Goal: Transaction & Acquisition: Obtain resource

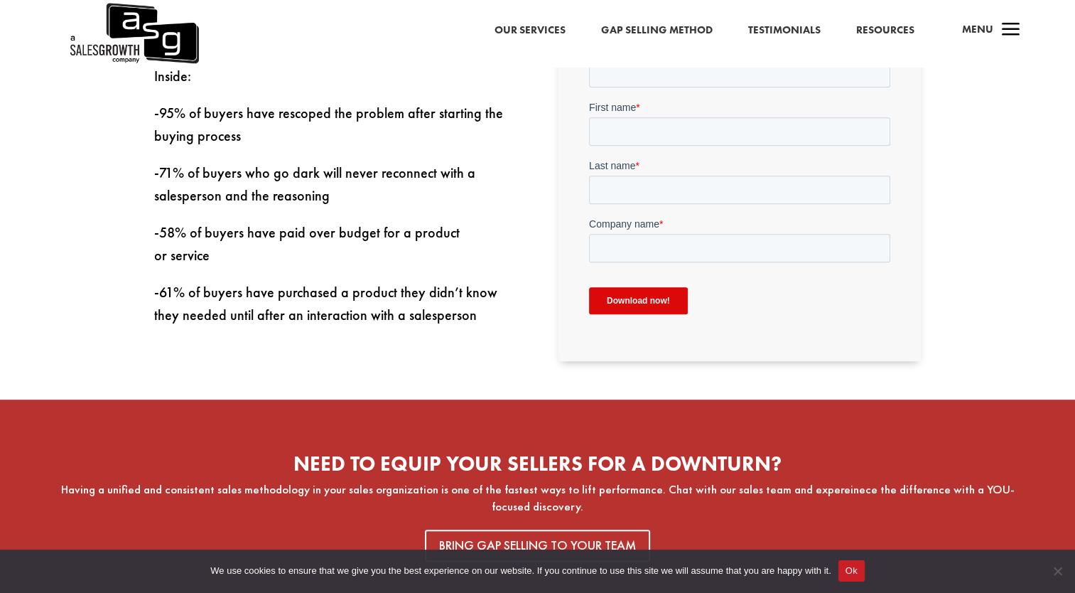
scroll to position [426, 0]
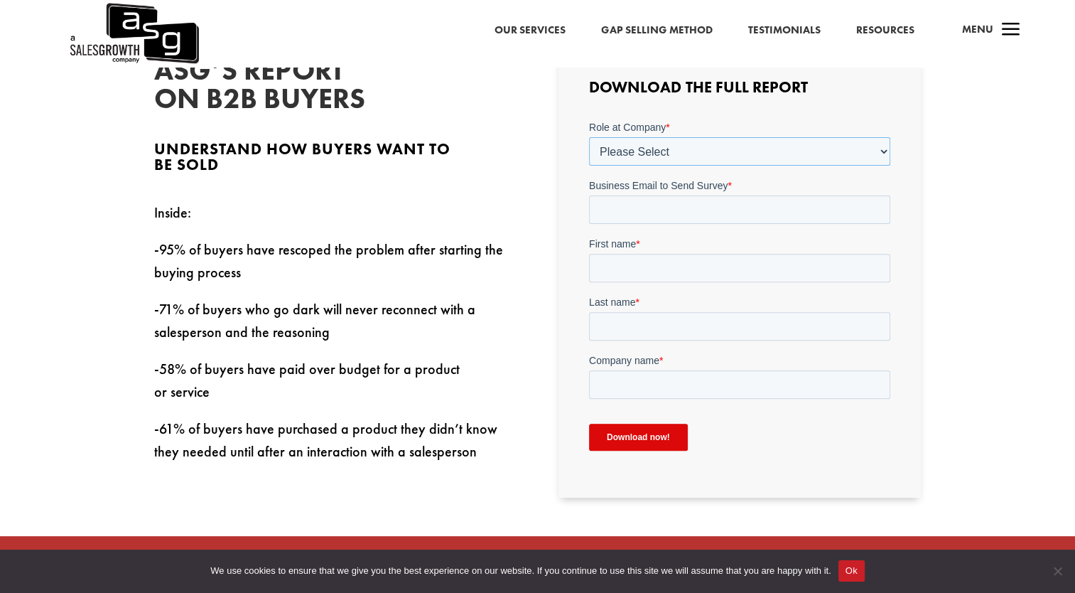
click at [706, 153] on select "Please Select C-Level (CRO, CSO, etc) Senior Leadership (VP of Sales, VP of Ena…" at bounding box center [739, 150] width 301 height 28
click at [589, 136] on select "Please Select C-Level (CRO, CSO, etc) Senior Leadership (VP of Sales, VP of Ena…" at bounding box center [739, 150] width 301 height 28
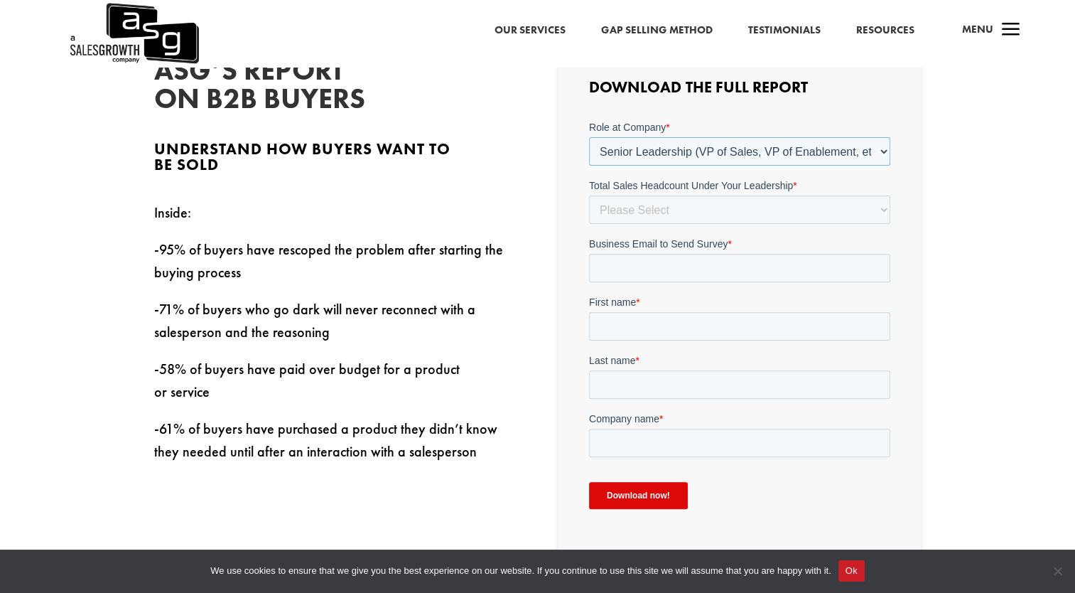
click at [718, 153] on select "Please Select C-Level (CRO, CSO, etc) Senior Leadership (VP of Sales, VP of Ena…" at bounding box center [739, 150] width 301 height 28
select select "Director/Manager (Sales Director, Regional Sales Manager, etc)"
click at [589, 136] on select "Please Select C-Level (CRO, CSO, etc) Senior Leadership (VP of Sales, VP of Ena…" at bounding box center [739, 150] width 301 height 28
click at [685, 205] on select "Please Select Just Me 1-9 10-19 20-49 50-99 100+" at bounding box center [739, 209] width 301 height 28
select select "1-9"
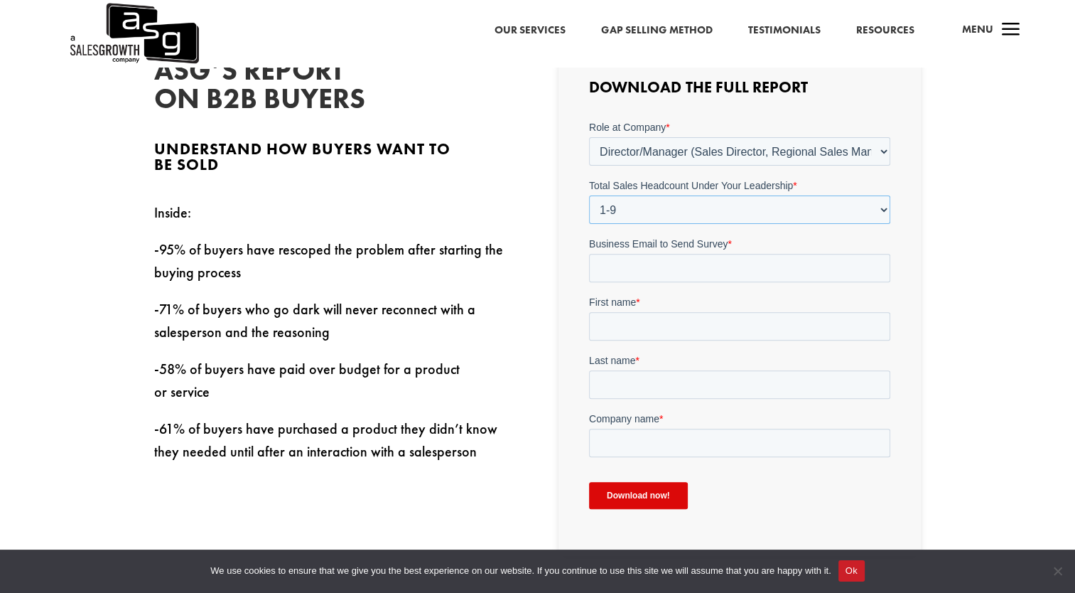
click at [589, 195] on select "Please Select Just Me 1-9 10-19 20-49 50-99 100+" at bounding box center [739, 209] width 301 height 28
click at [669, 268] on input "Business Email to Send Survey *" at bounding box center [739, 267] width 301 height 28
type input "andrew.allan@fagron.us"
type input "Andrew"
type input "Allan"
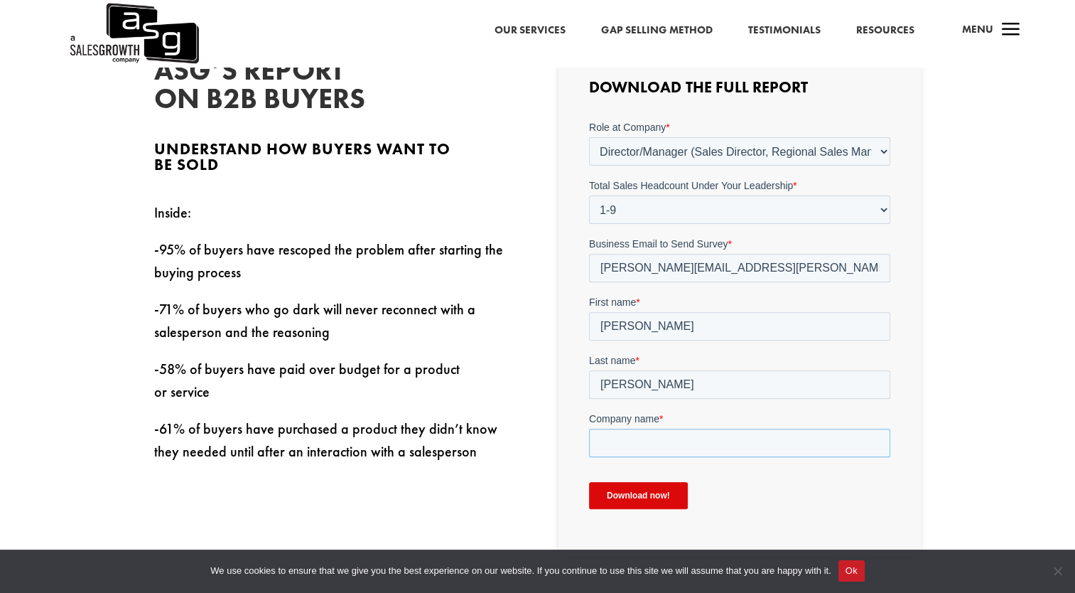
type input "Fagron Pharmaceuticals"
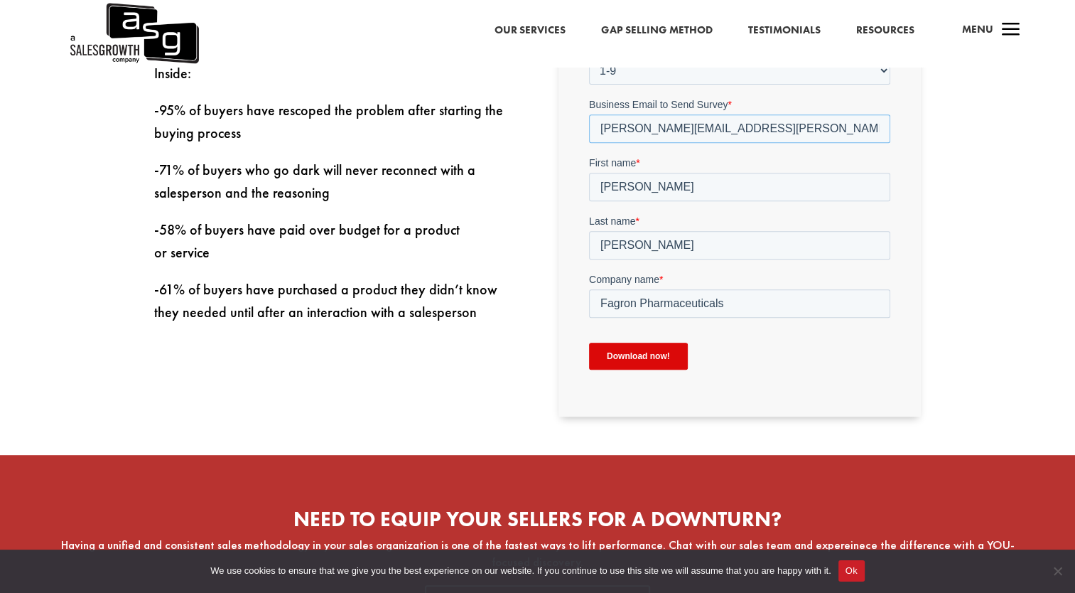
scroll to position [568, 0]
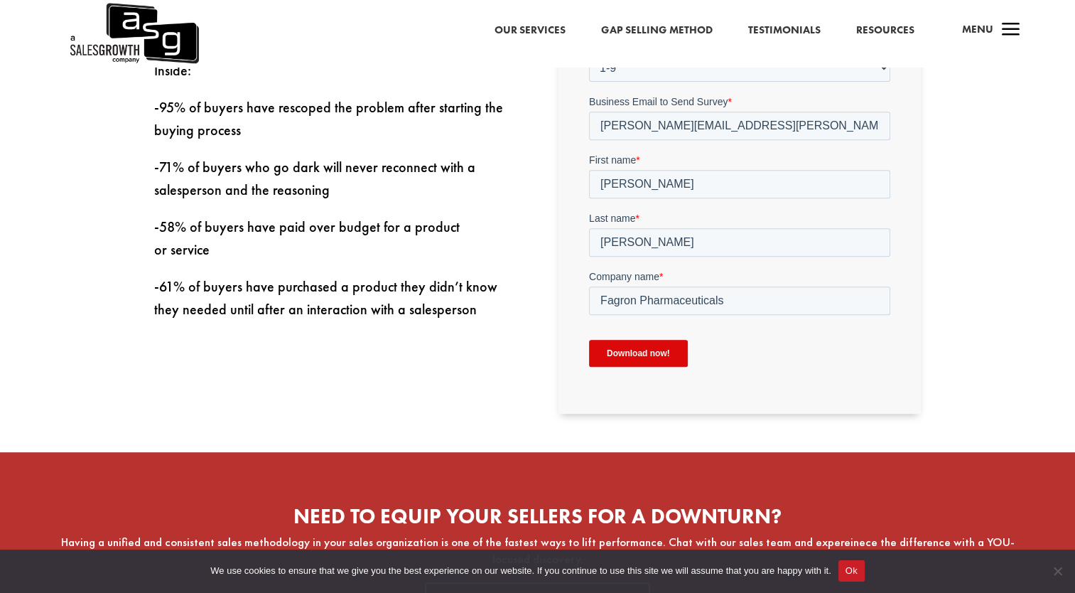
click at [652, 345] on input "Download now!" at bounding box center [638, 353] width 99 height 27
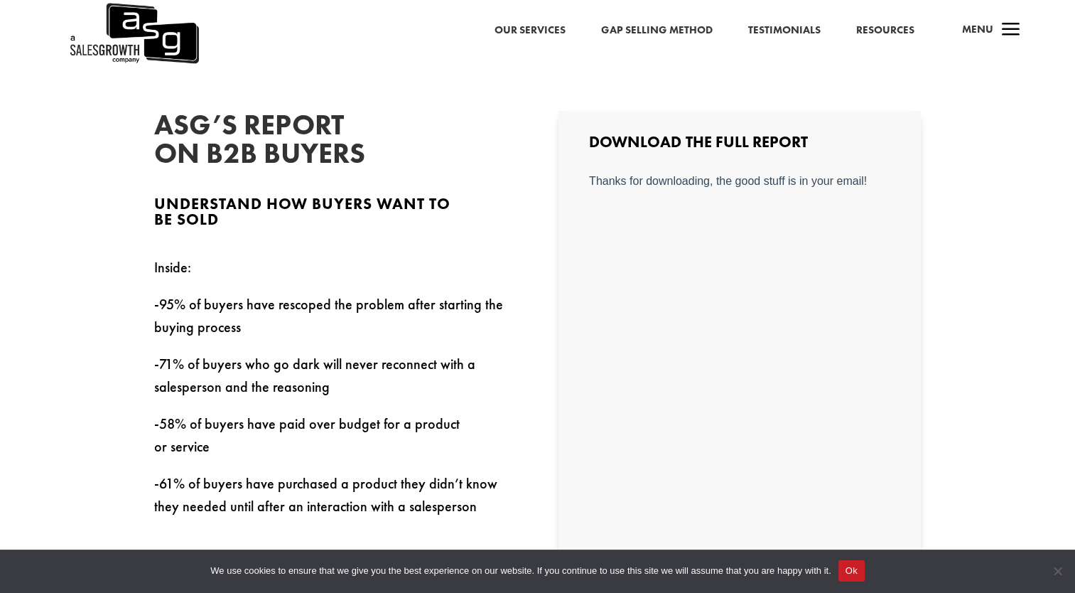
scroll to position [284, 0]
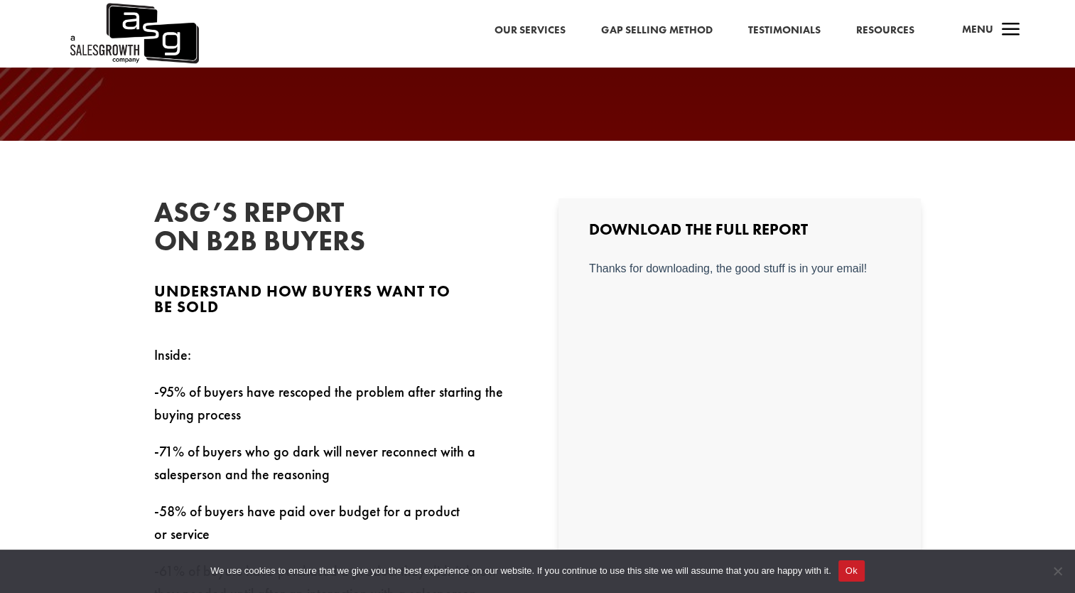
click at [688, 28] on link "Gap Selling Method" at bounding box center [657, 30] width 112 height 18
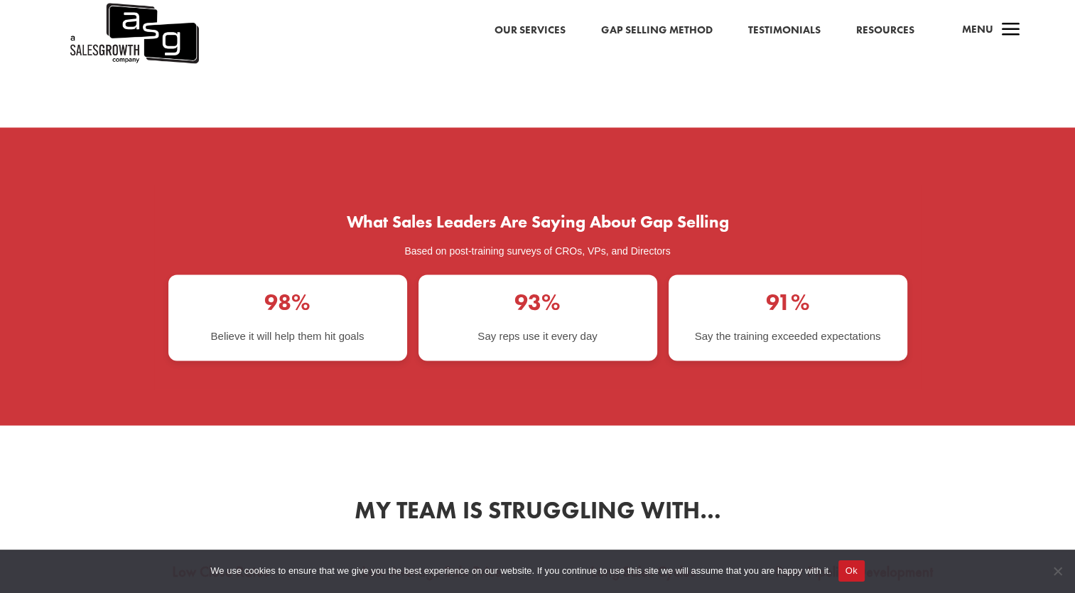
scroll to position [2203, 0]
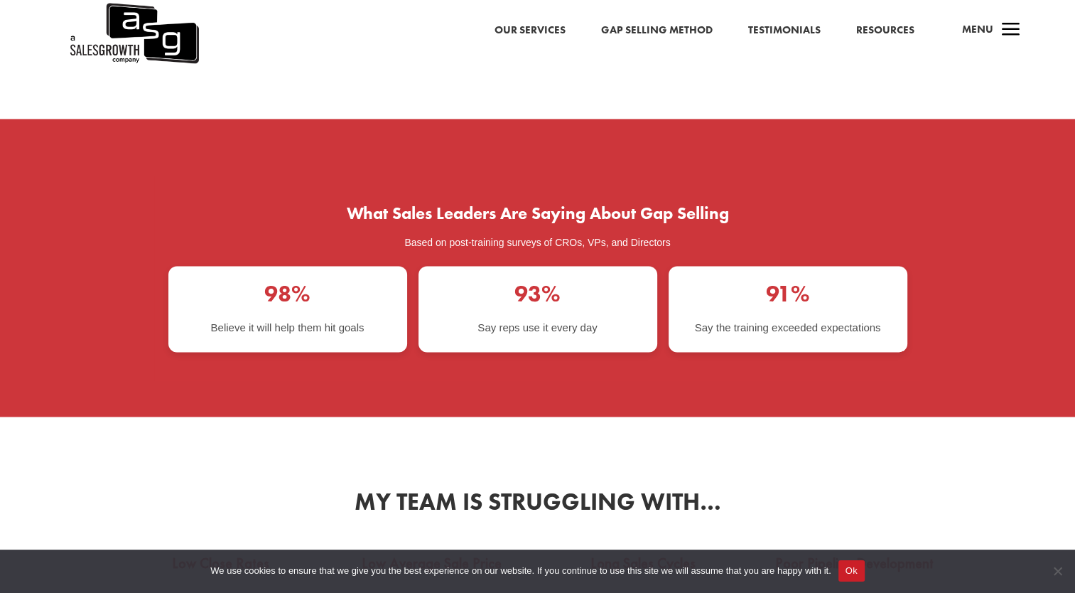
click at [518, 23] on link "Our Services" at bounding box center [530, 30] width 71 height 18
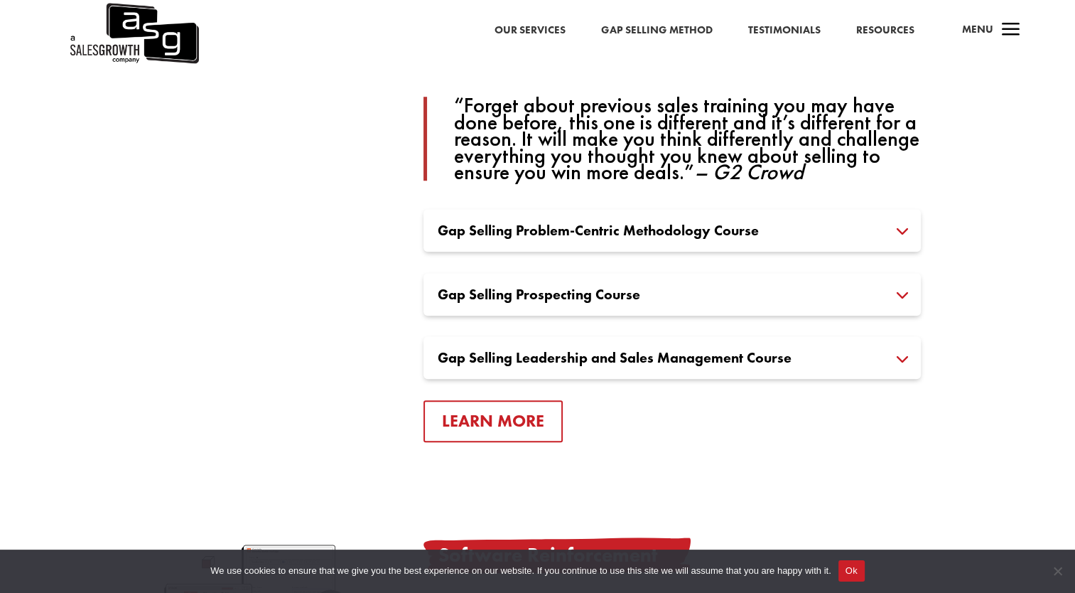
scroll to position [1066, 0]
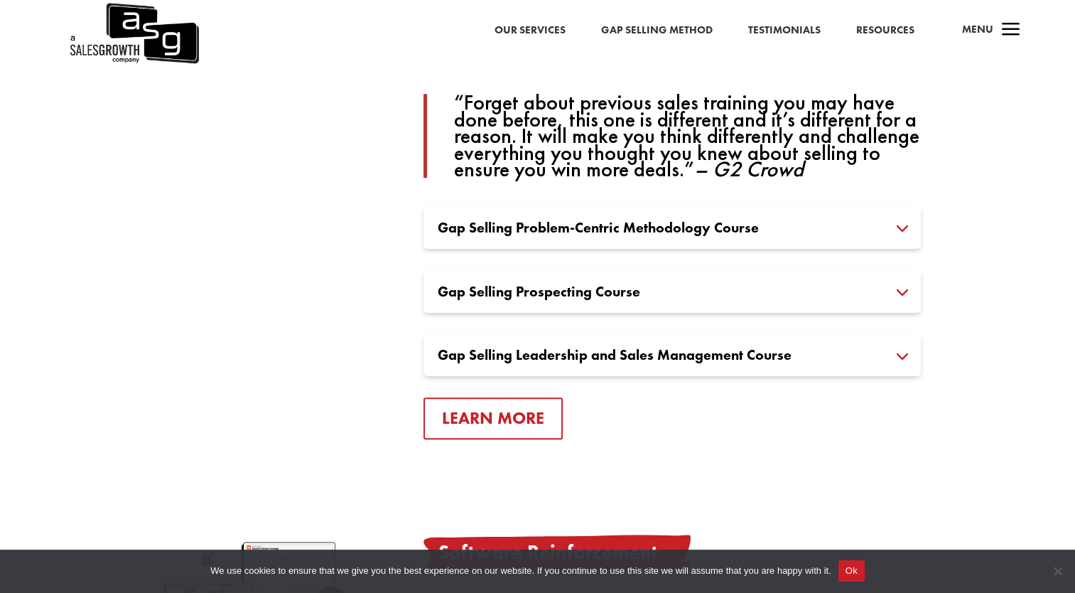
click at [904, 358] on h3 "Gap Selling Leadership and Sales Management Course" at bounding box center [672, 354] width 469 height 14
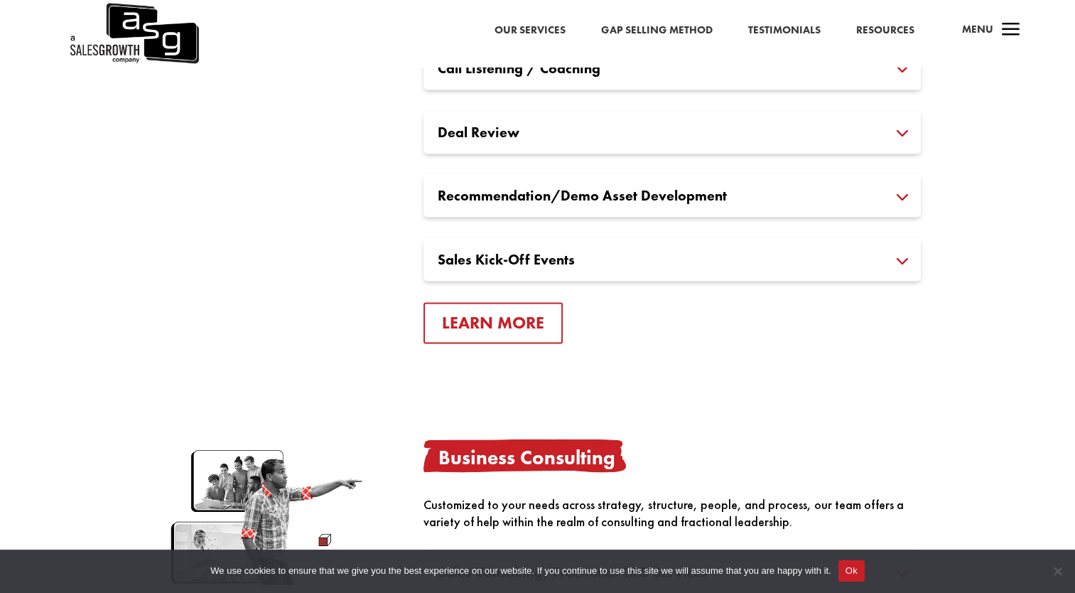
scroll to position [2345, 0]
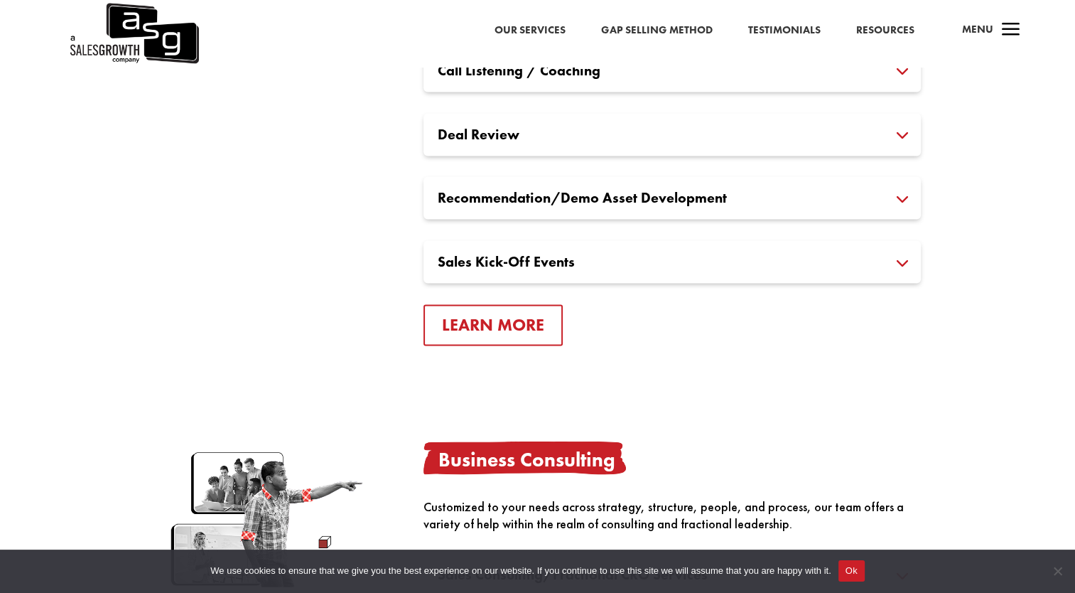
click at [904, 257] on h3 "Sales Kick-Off Events" at bounding box center [672, 261] width 469 height 14
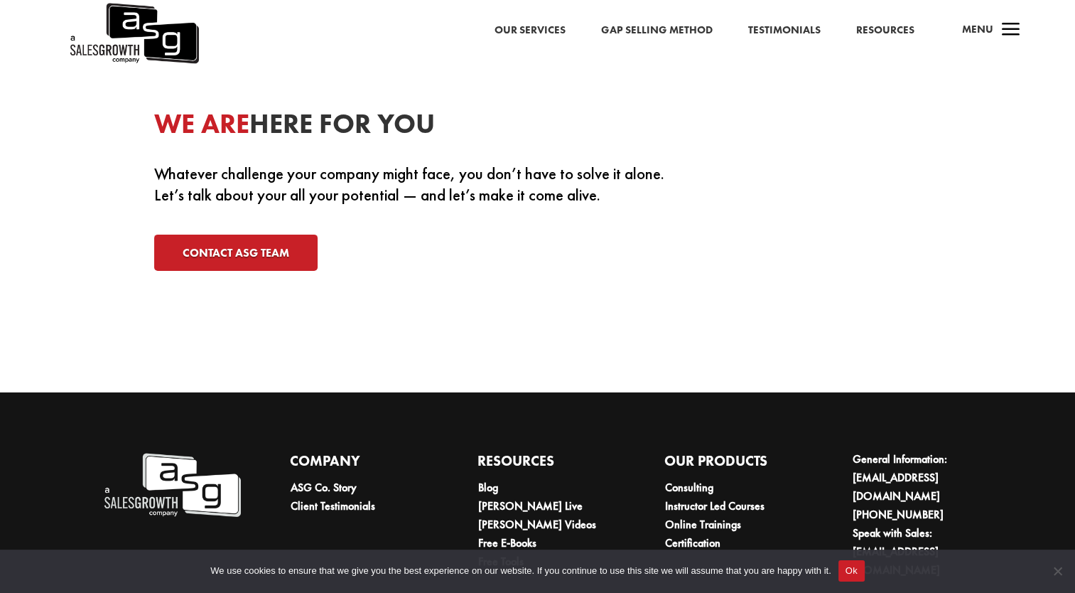
scroll to position [4718, 0]
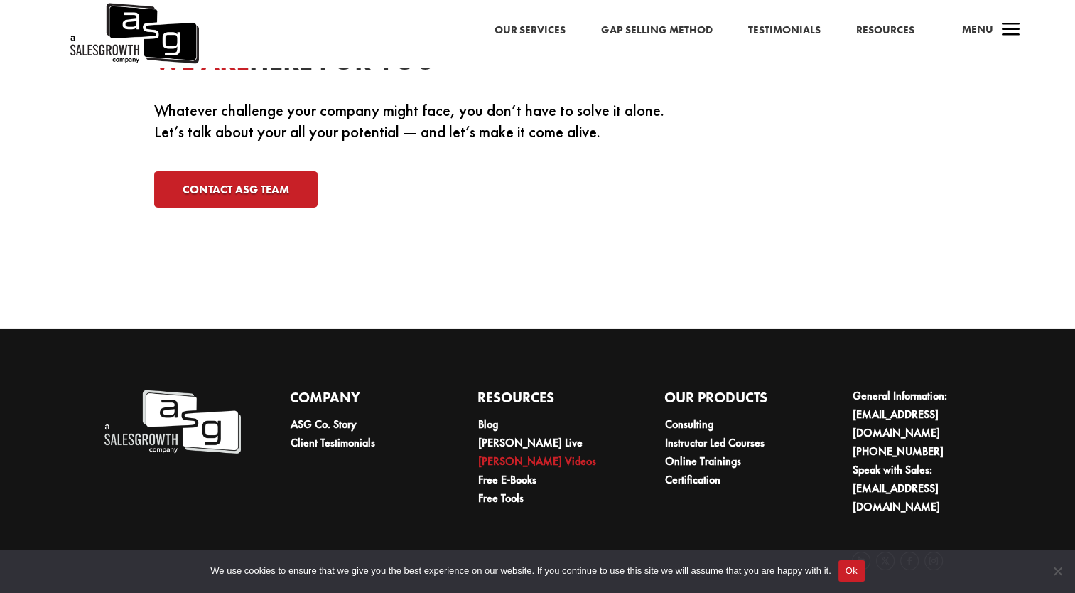
click at [532, 459] on link "[PERSON_NAME] Videos" at bounding box center [537, 460] width 118 height 15
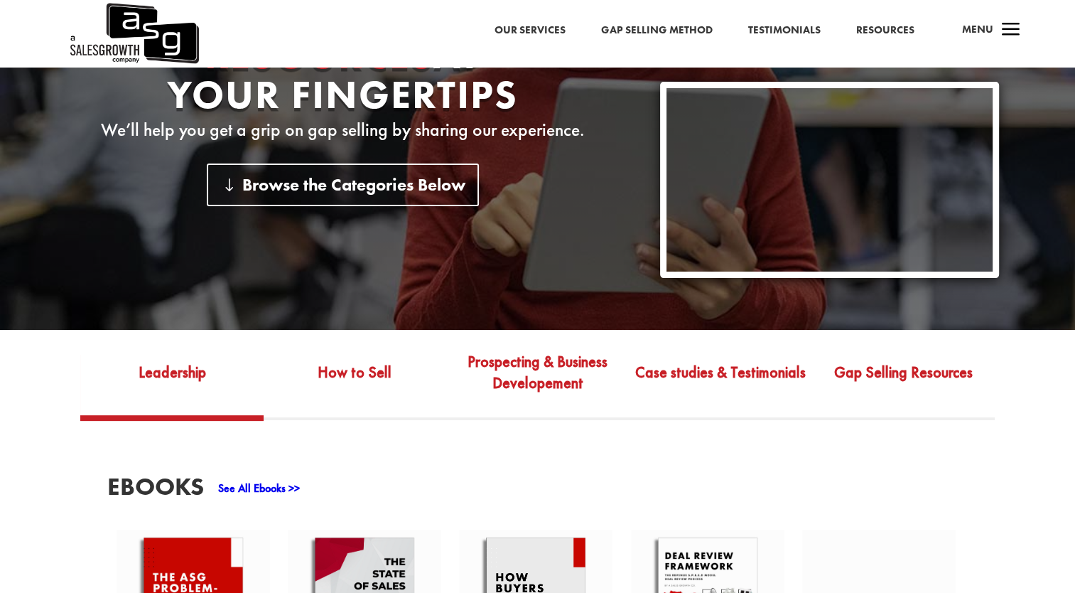
scroll to position [497, 0]
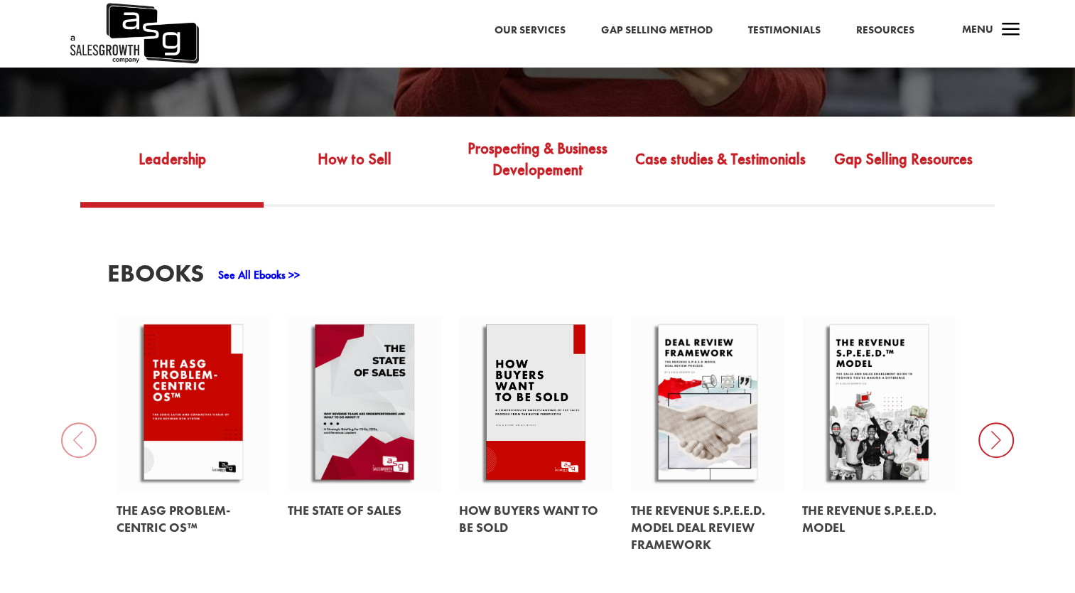
click at [994, 436] on icon at bounding box center [996, 440] width 36 height 36
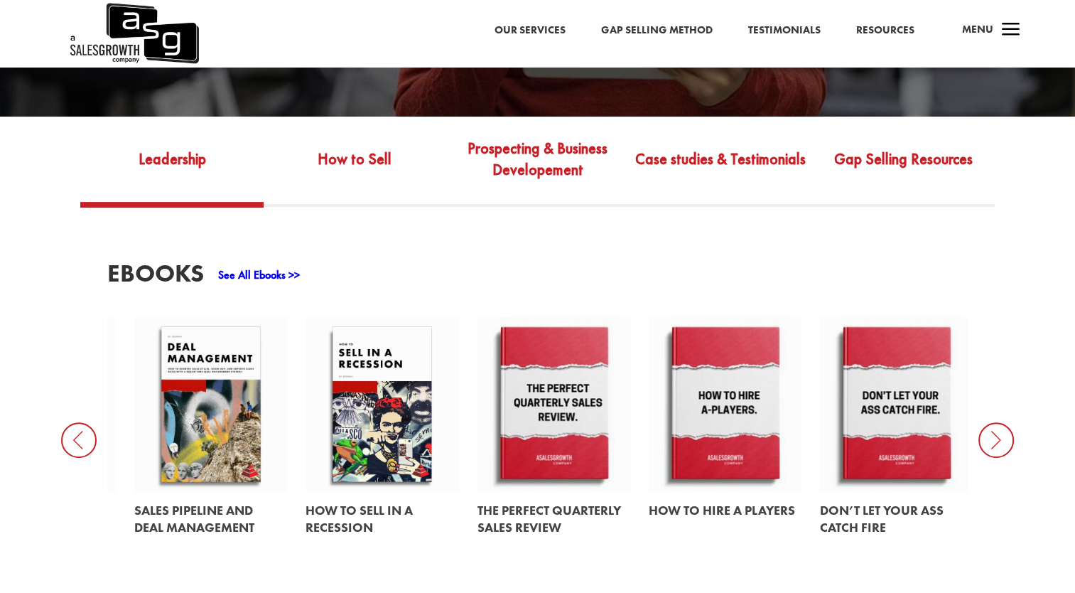
click at [994, 435] on icon at bounding box center [996, 440] width 36 height 36
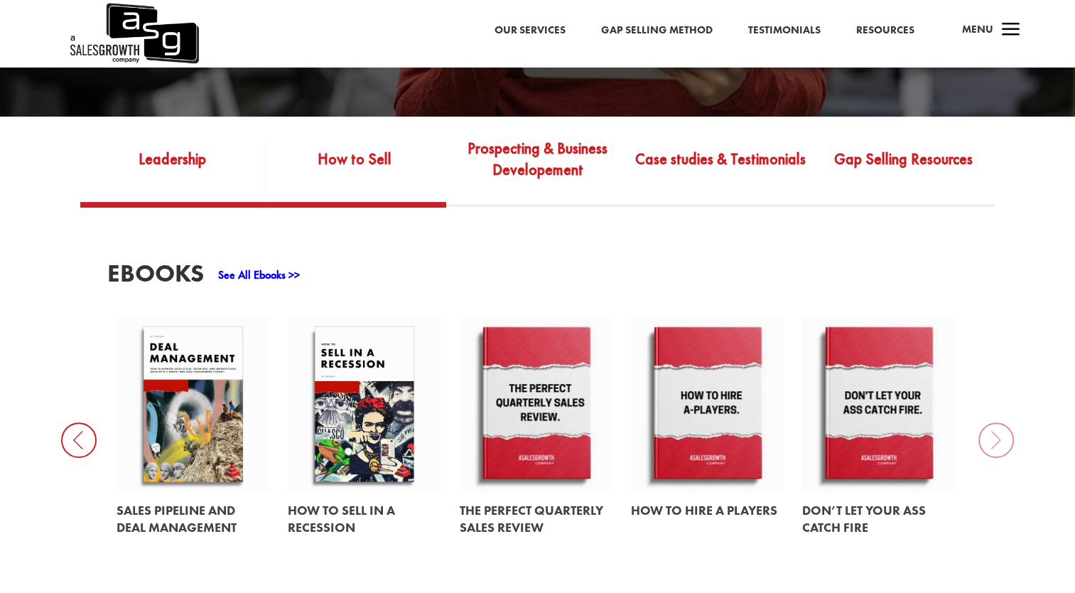
click at [379, 161] on link "How to Sell" at bounding box center [355, 169] width 183 height 67
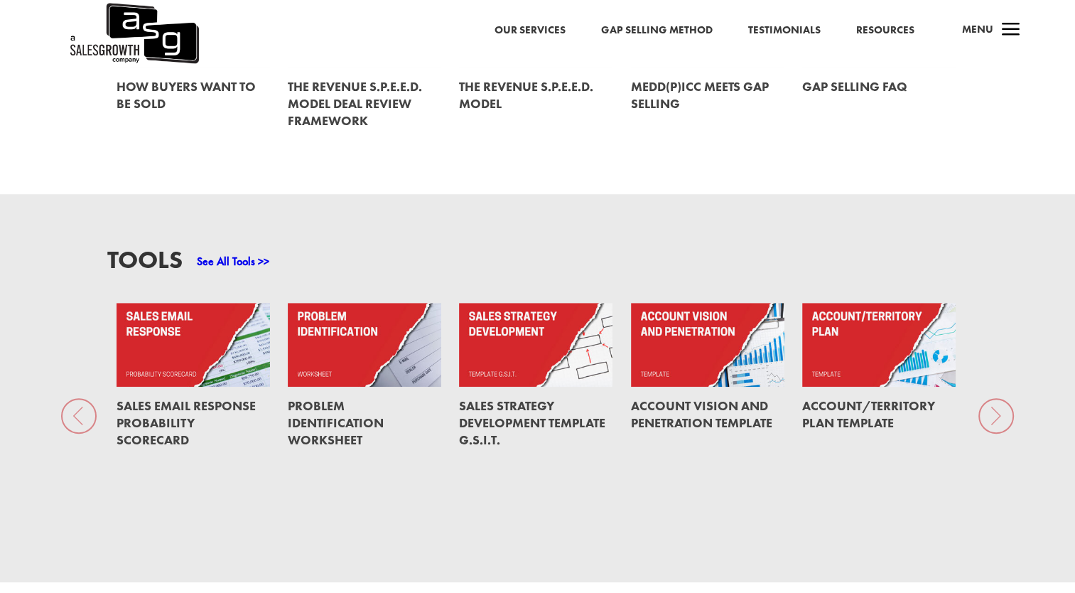
scroll to position [924, 0]
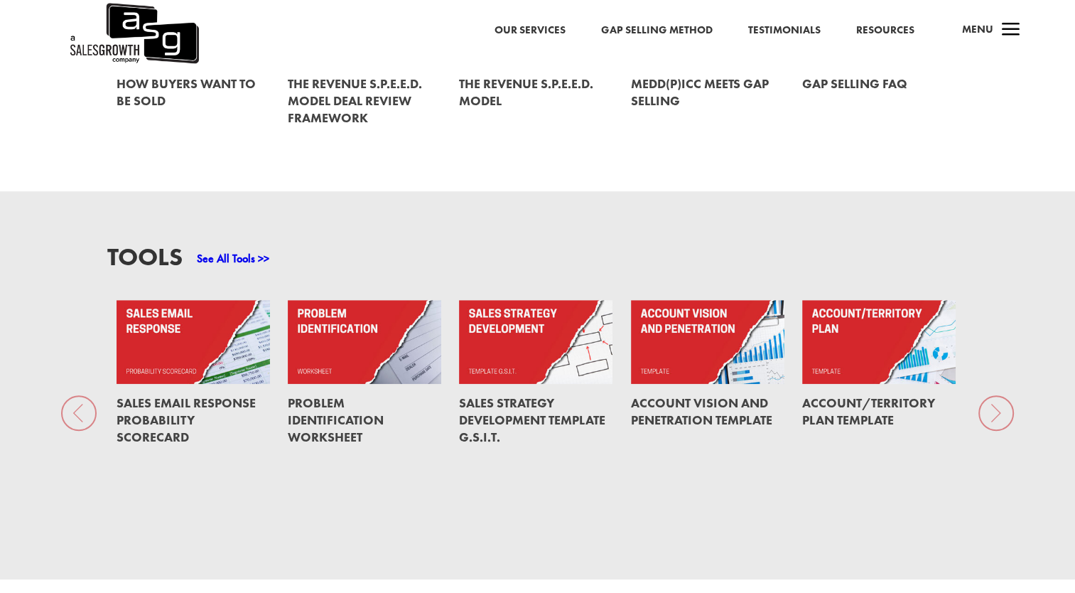
click at [851, 357] on link at bounding box center [878, 342] width 153 height 84
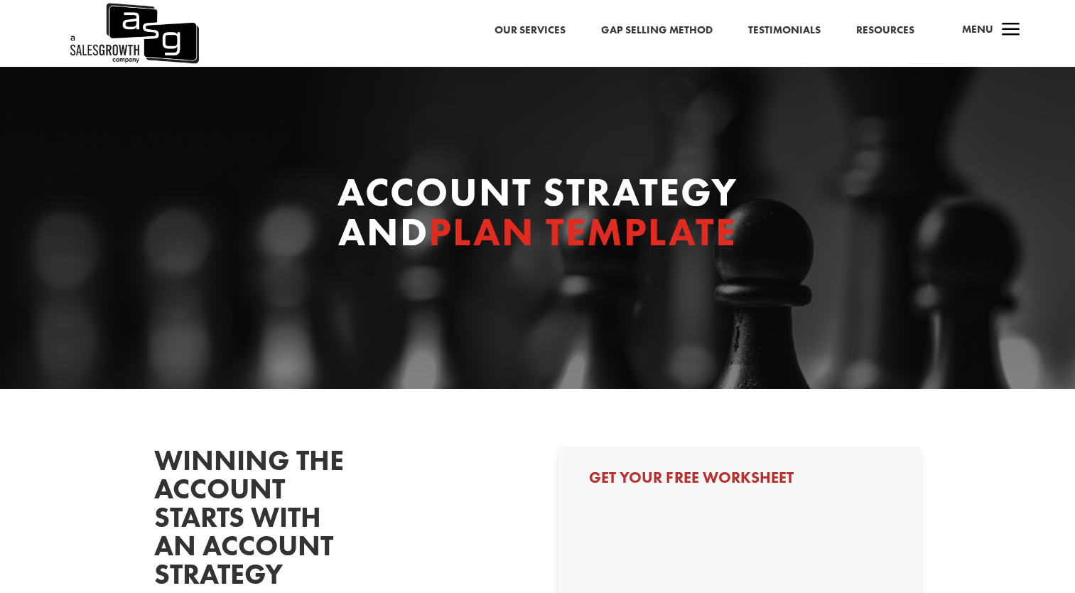
select select "Director/Manager (Sales Director, Regional Sales Manager, etc)"
select select "1-9"
